Goal: Task Accomplishment & Management: Complete application form

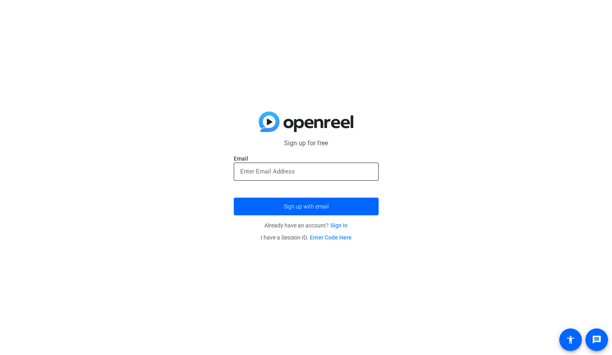
click at [329, 162] on div at bounding box center [306, 171] width 132 height 18
type input "[PERSON_NAME][EMAIL_ADDRESS][DOMAIN_NAME]"
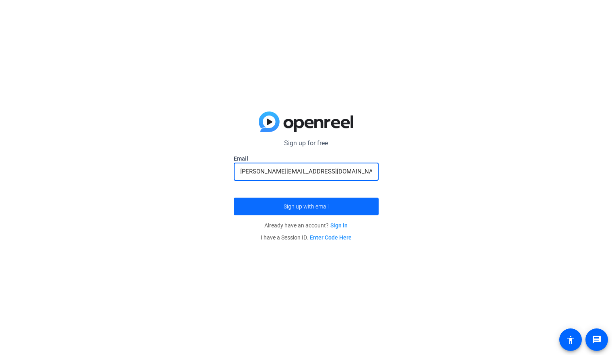
click at [332, 199] on span "submit" at bounding box center [306, 206] width 145 height 19
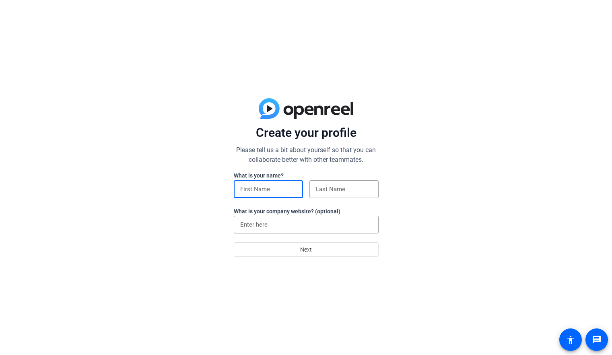
click at [255, 186] on input at bounding box center [268, 189] width 56 height 10
type input "[PERSON_NAME]"
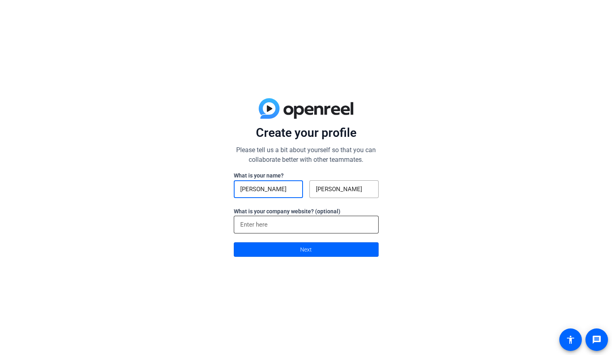
click at [289, 219] on div at bounding box center [306, 225] width 132 height 18
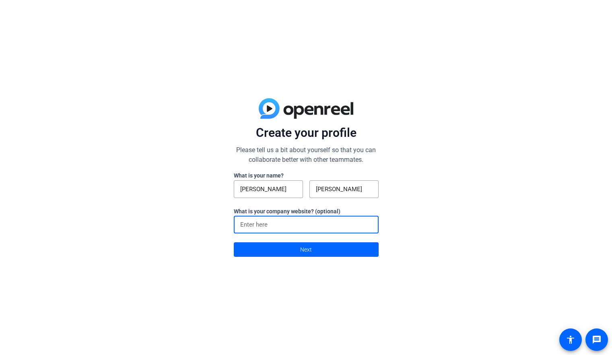
type input "GJS Media Productions LLC"
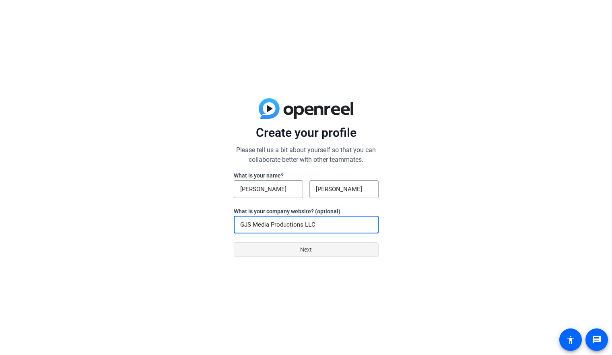
click at [288, 259] on span at bounding box center [306, 249] width 144 height 19
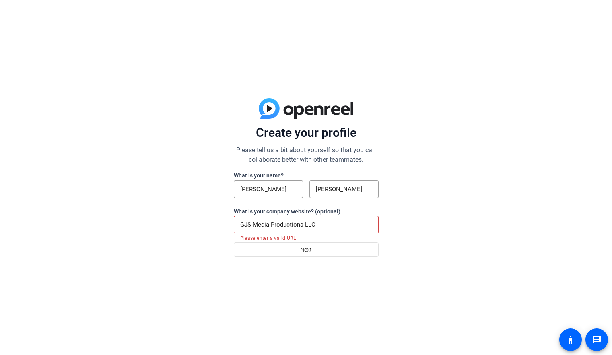
drag, startPoint x: 54, startPoint y: 195, endPoint x: 40, endPoint y: 192, distance: 14.4
click at [40, 192] on div "Create your profile Please tell us a bit about yourself so that you can collabo…" at bounding box center [306, 177] width 612 height 355
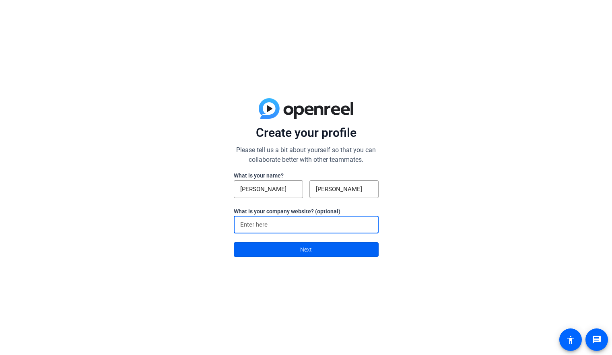
click at [287, 247] on span at bounding box center [306, 249] width 144 height 19
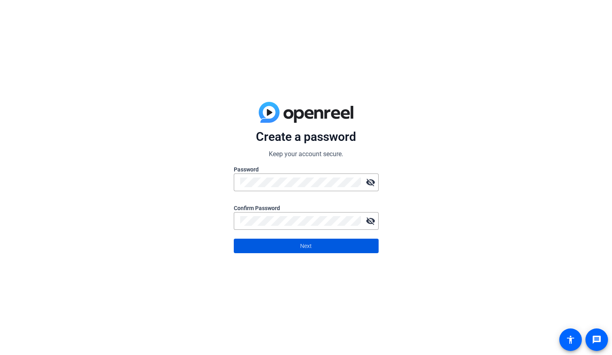
click at [347, 244] on span at bounding box center [306, 245] width 144 height 19
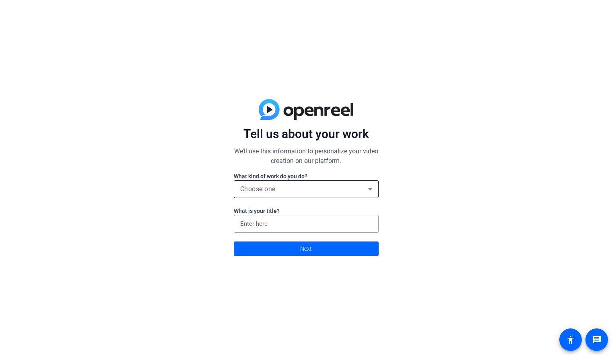
click at [323, 180] on div "Choose one" at bounding box center [306, 189] width 132 height 18
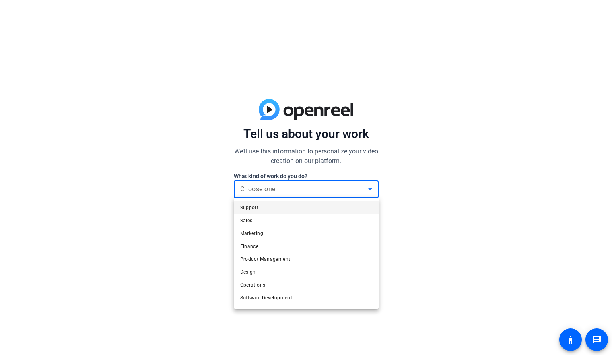
drag, startPoint x: 321, startPoint y: 267, endPoint x: 320, endPoint y: 261, distance: 5.6
click at [321, 267] on mat-option "Design" at bounding box center [306, 271] width 145 height 13
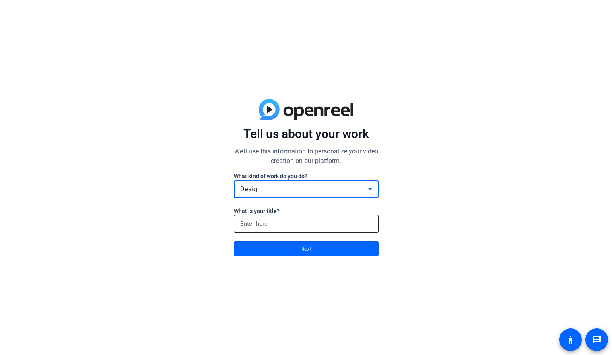
drag, startPoint x: 289, startPoint y: 223, endPoint x: 289, endPoint y: 218, distance: 5.6
click at [289, 223] on input at bounding box center [306, 224] width 132 height 10
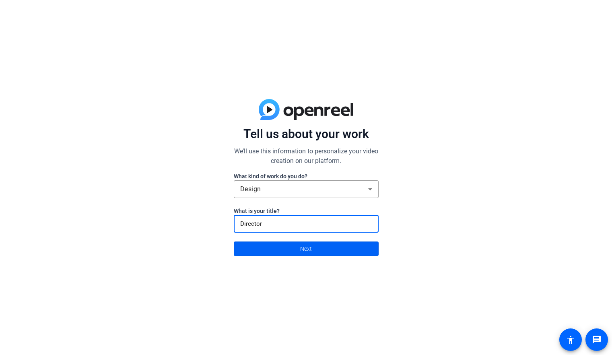
type input "Director"
click at [288, 252] on span at bounding box center [306, 248] width 144 height 19
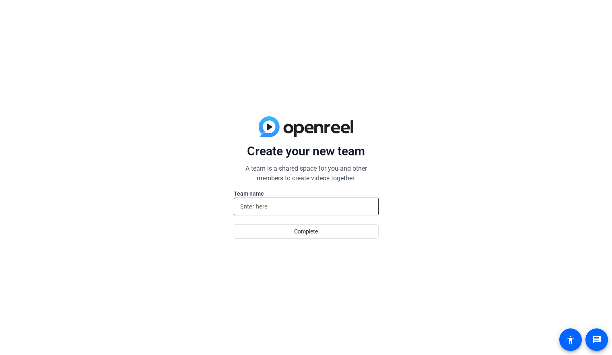
click at [280, 212] on div at bounding box center [306, 206] width 132 height 18
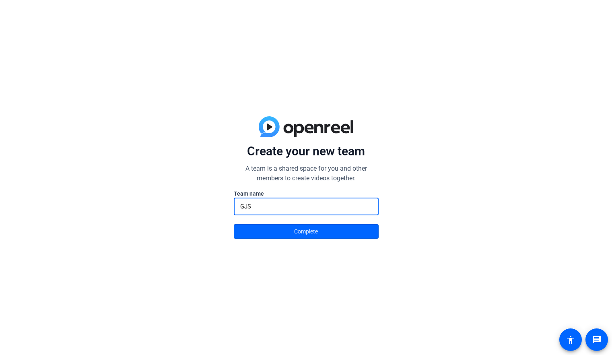
type input "GJS"
click at [299, 226] on span "Complete" at bounding box center [306, 231] width 24 height 15
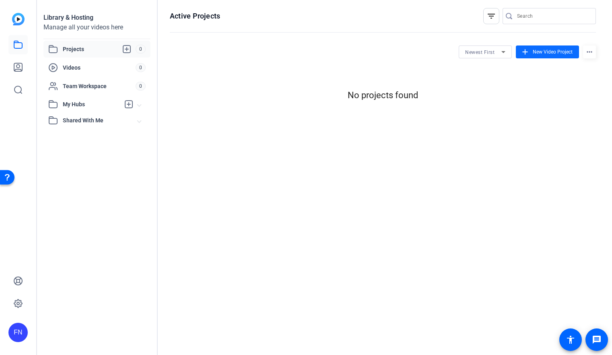
click at [553, 53] on span "New Video Project" at bounding box center [553, 51] width 40 height 7
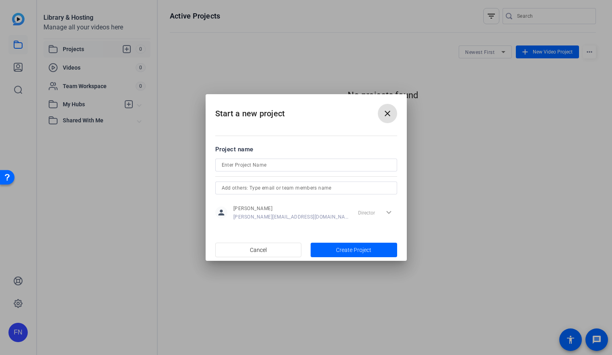
click at [271, 163] on input at bounding box center [306, 165] width 169 height 10
type input "Test"
click at [352, 249] on span "Create Project" at bounding box center [353, 250] width 35 height 8
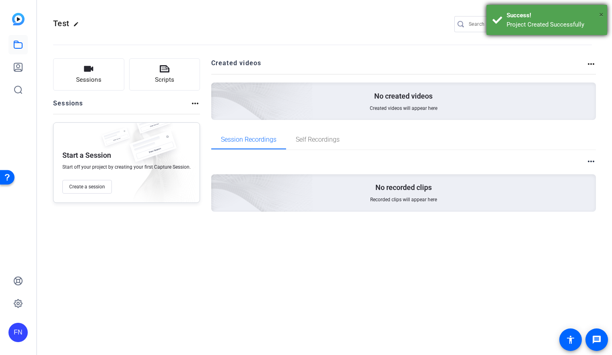
click at [602, 15] on span "×" at bounding box center [601, 15] width 4 height 10
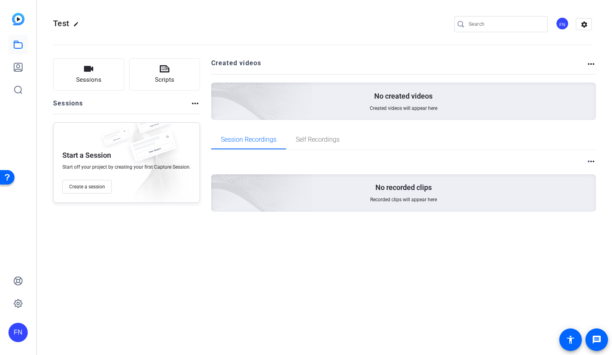
click at [335, 197] on div "No recorded clips Recorded clips will appear here" at bounding box center [403, 192] width 385 height 37
click at [84, 183] on button "Create a session" at bounding box center [86, 187] width 49 height 14
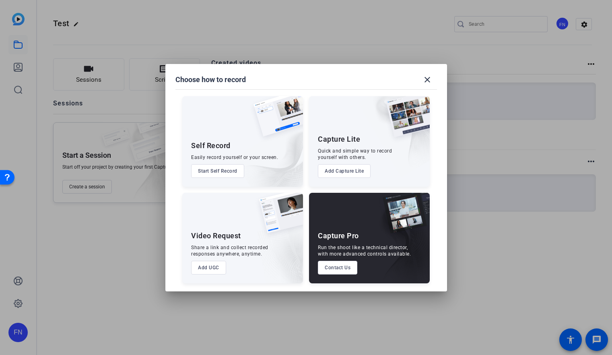
click at [134, 13] on div at bounding box center [306, 177] width 612 height 355
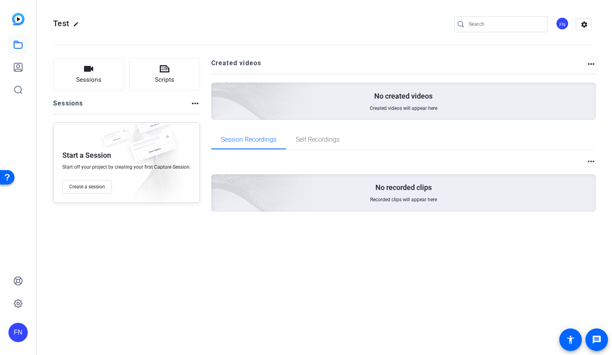
click at [341, 89] on div "No created videos Created videos will appear here" at bounding box center [403, 100] width 385 height 37
